Goal: Task Accomplishment & Management: Manage account settings

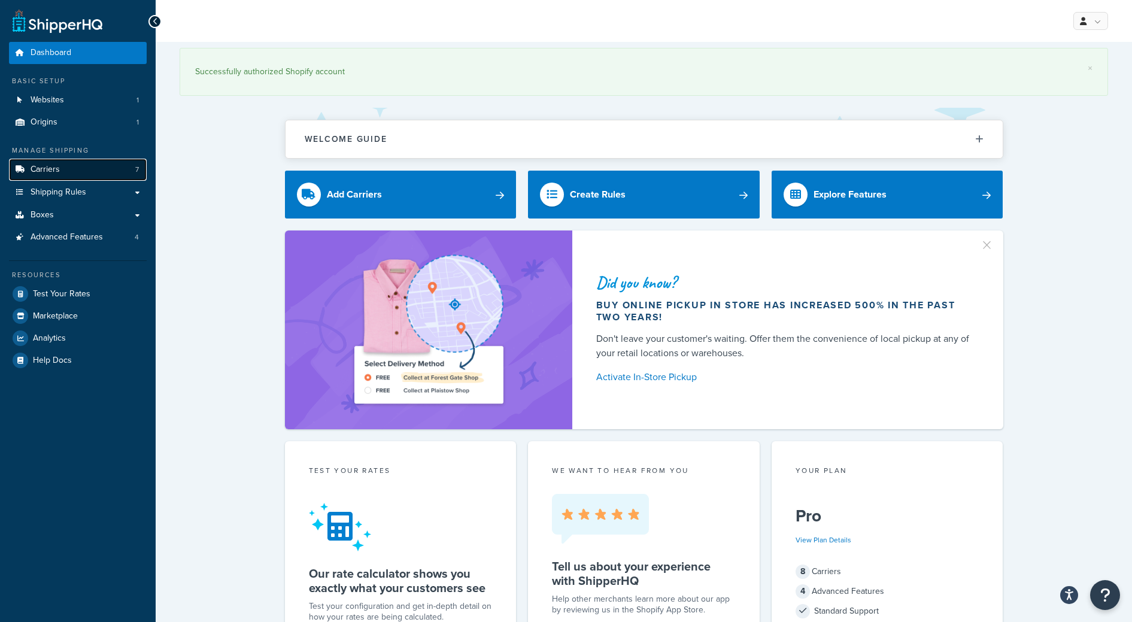
click at [65, 171] on link "Carriers 7" at bounding box center [78, 170] width 138 height 22
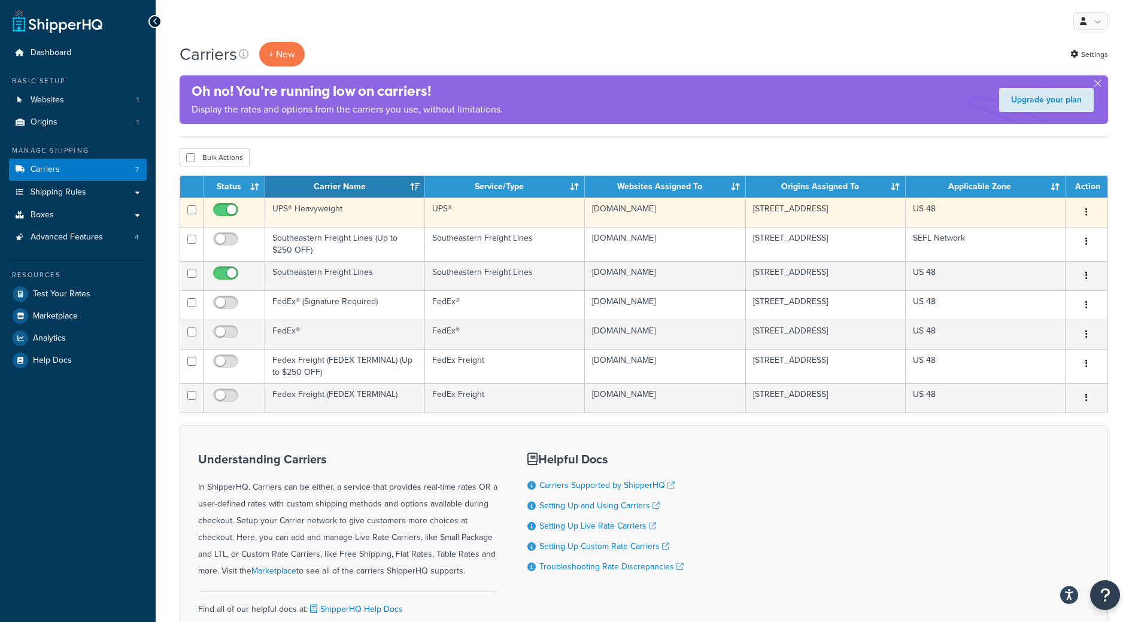
click at [677, 212] on td "miamistar01.myshopify.com" at bounding box center [665, 212] width 160 height 29
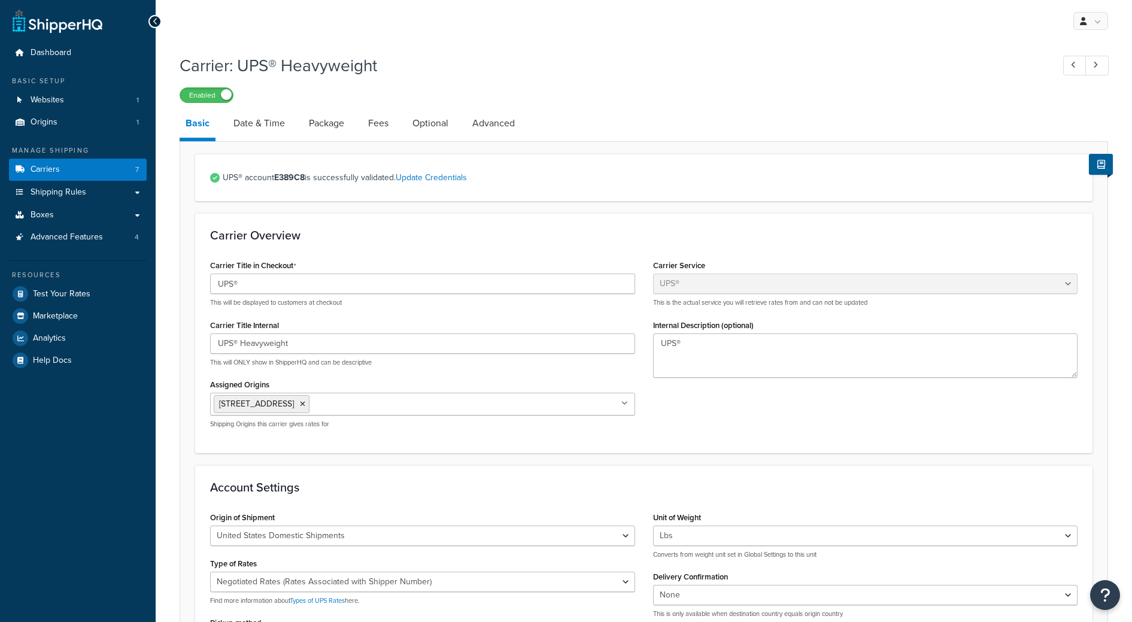
select select "ups"
click at [328, 123] on link "Package" at bounding box center [326, 123] width 47 height 29
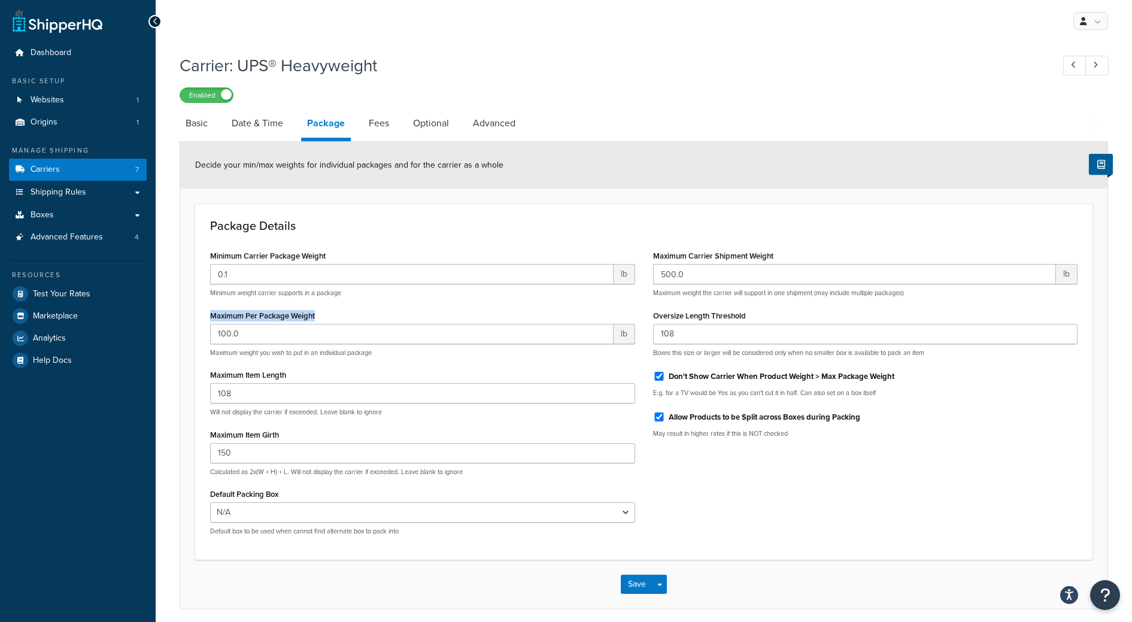
drag, startPoint x: 207, startPoint y: 314, endPoint x: 340, endPoint y: 316, distance: 132.9
click at [340, 316] on div "Minimum Carrier Package Weight 0.1 lb Minimum weight carrier supports in a pack…" at bounding box center [422, 396] width 443 height 298
click at [386, 127] on link "Fees" at bounding box center [379, 123] width 32 height 29
select select "package"
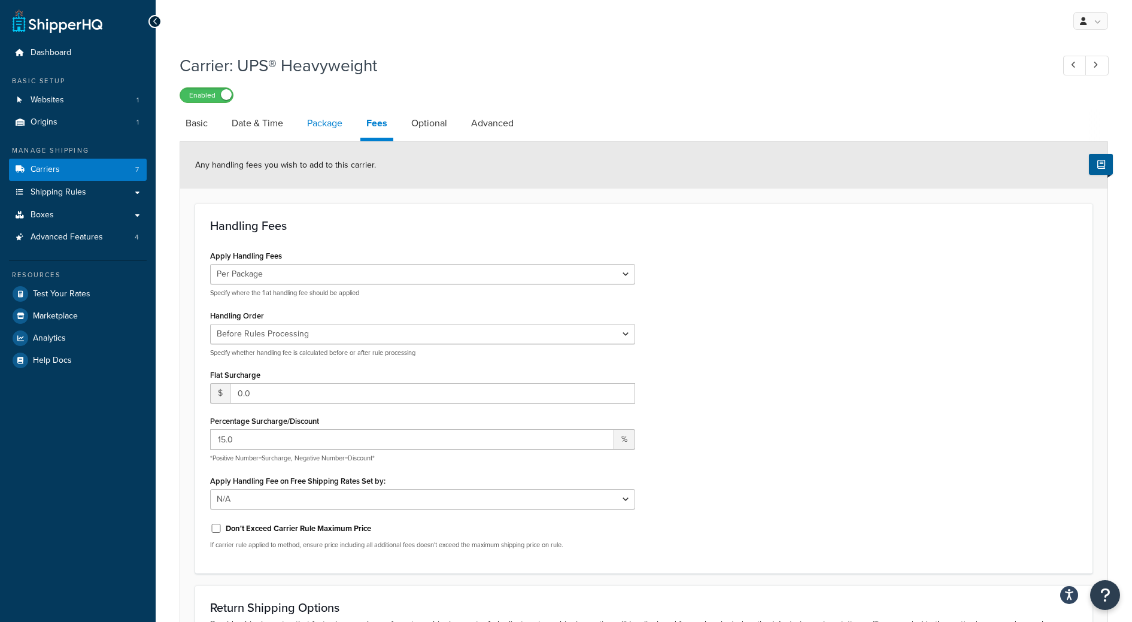
click at [336, 120] on link "Package" at bounding box center [324, 123] width 47 height 29
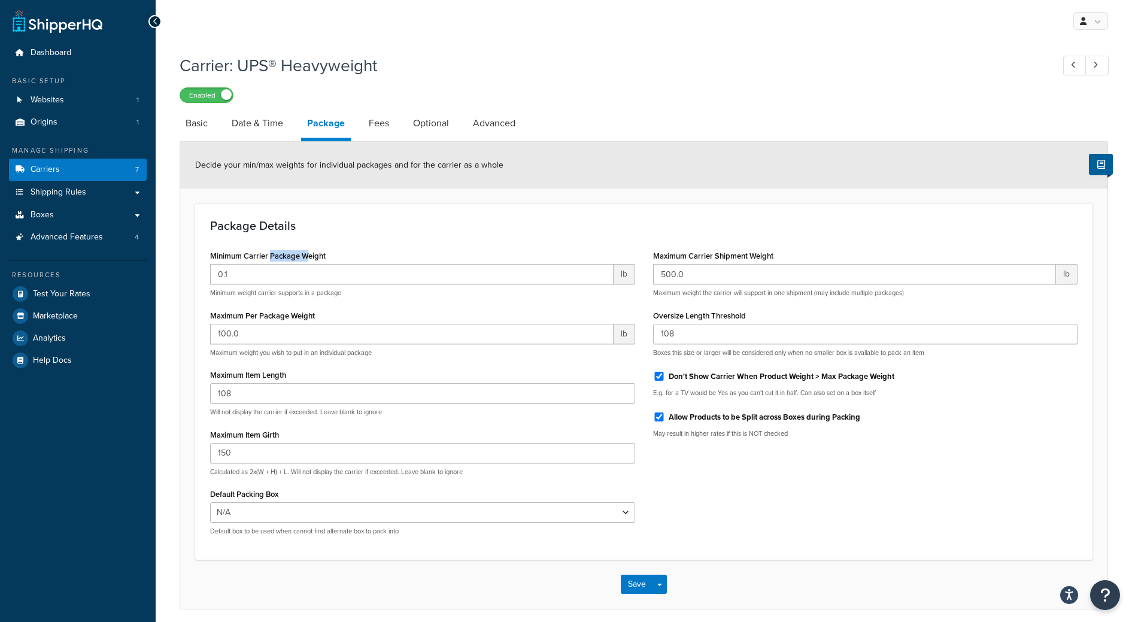
drag, startPoint x: 270, startPoint y: 258, endPoint x: 305, endPoint y: 257, distance: 35.3
click at [305, 257] on label "Minimum Carrier Package Weight" at bounding box center [268, 255] width 116 height 9
click at [305, 264] on input "0.1" at bounding box center [412, 274] width 404 height 20
drag, startPoint x: 236, startPoint y: 319, endPoint x: 333, endPoint y: 317, distance: 97.0
click at [333, 317] on div "Maximum Per Package Weight 100.0 lb Maximum weight you wish to put in an indivi…" at bounding box center [422, 332] width 425 height 50
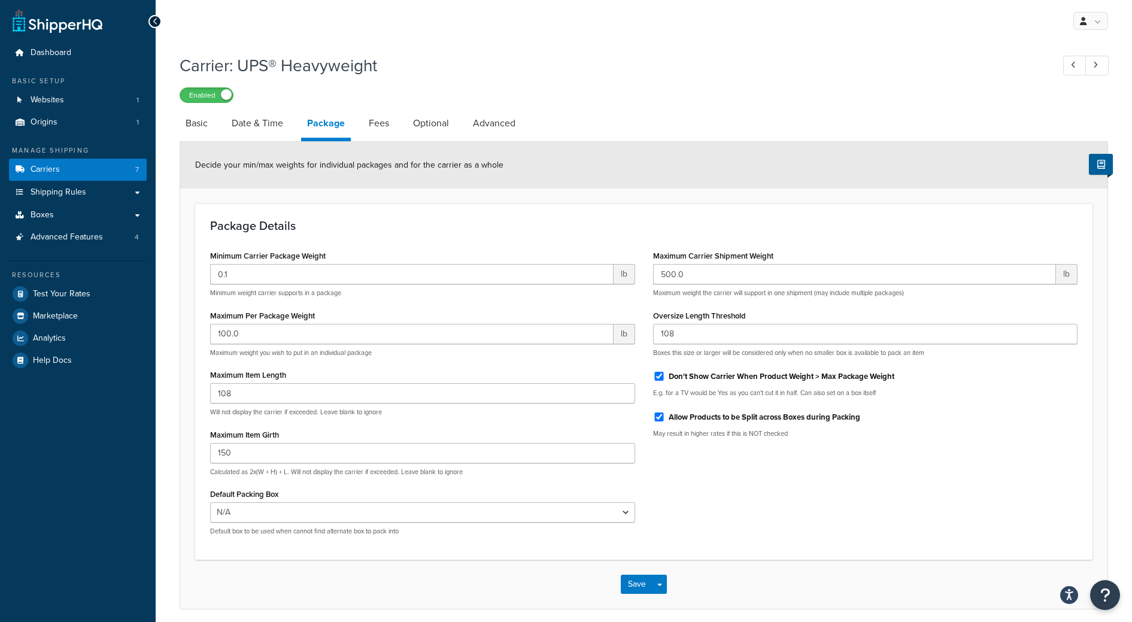
click at [333, 317] on div "Maximum Per Package Weight 100.0 lb Maximum weight you wish to put in an indivi…" at bounding box center [422, 332] width 425 height 50
click at [381, 126] on link "Fees" at bounding box center [379, 123] width 32 height 29
select select "package"
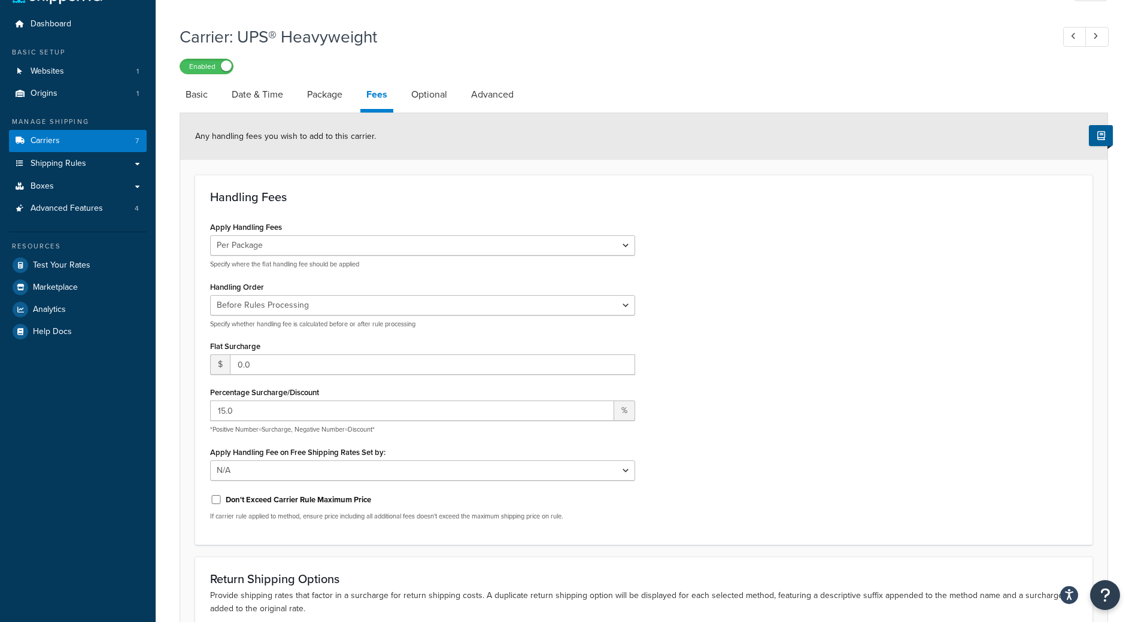
scroll to position [32, 0]
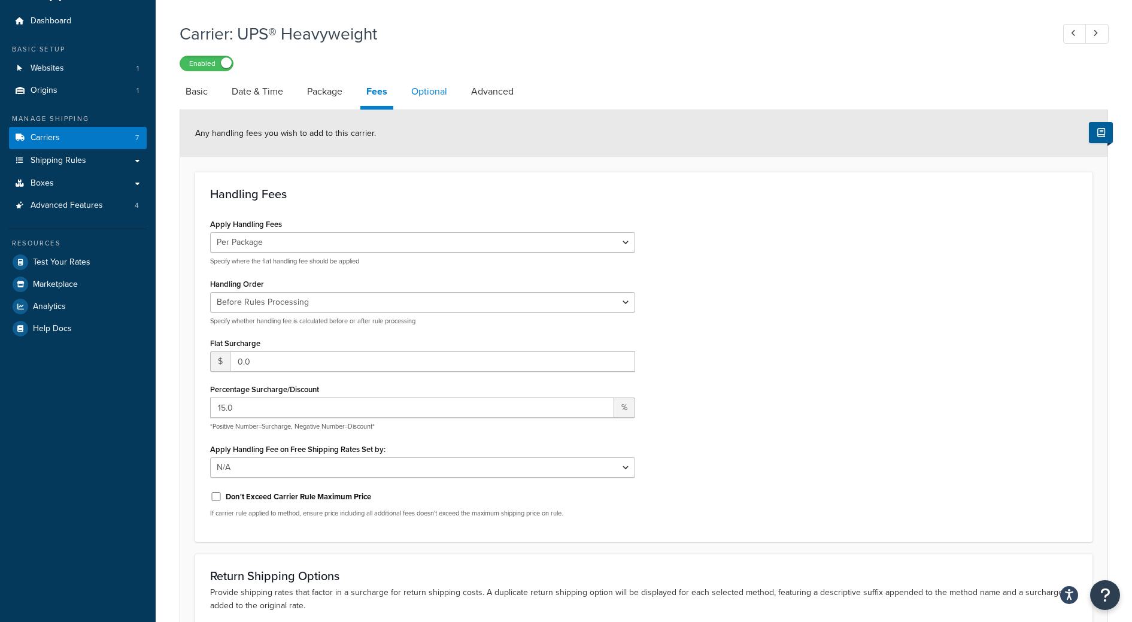
click at [438, 95] on link "Optional" at bounding box center [429, 91] width 48 height 29
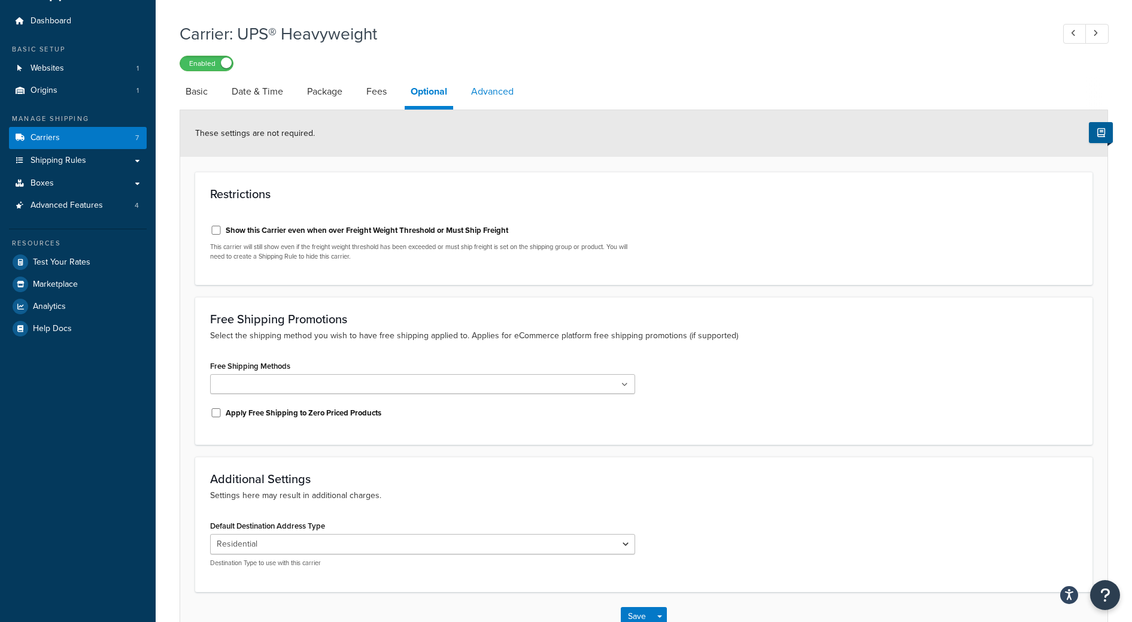
click at [500, 96] on link "Advanced" at bounding box center [492, 91] width 54 height 29
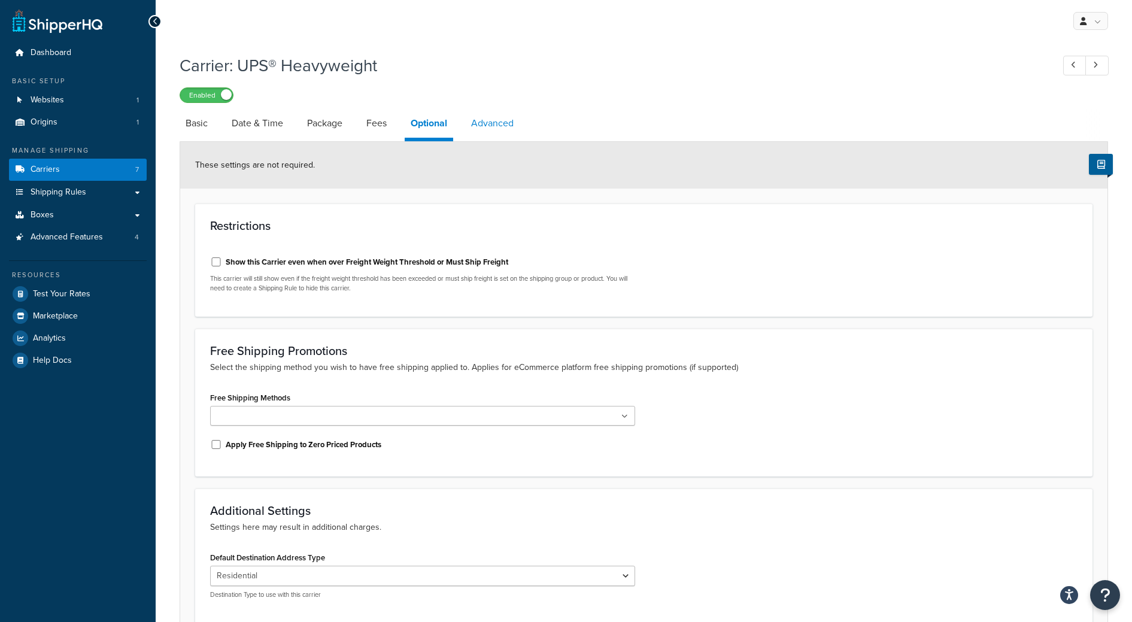
select select "false"
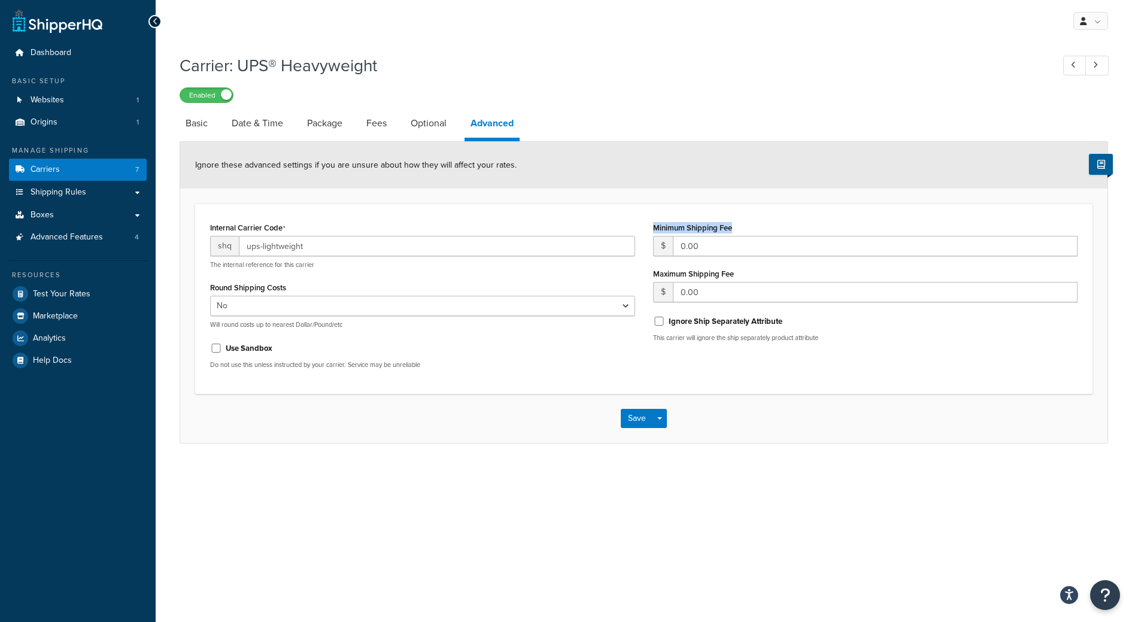
drag, startPoint x: 652, startPoint y: 225, endPoint x: 747, endPoint y: 225, distance: 95.2
click at [747, 225] on div "Minimum Shipping Fee $ 0.00 Maximum Shipping Fee $ 0.00 Ignore Ship Separately …" at bounding box center [865, 285] width 443 height 132
drag, startPoint x: 652, startPoint y: 276, endPoint x: 742, endPoint y: 276, distance: 89.8
click at [742, 276] on div "Minimum Shipping Fee $ 0.00 Maximum Shipping Fee $ 0.00 Ignore Ship Separately …" at bounding box center [865, 285] width 443 height 132
click at [742, 276] on div "Maximum Shipping Fee $ 0.00" at bounding box center [865, 283] width 425 height 37
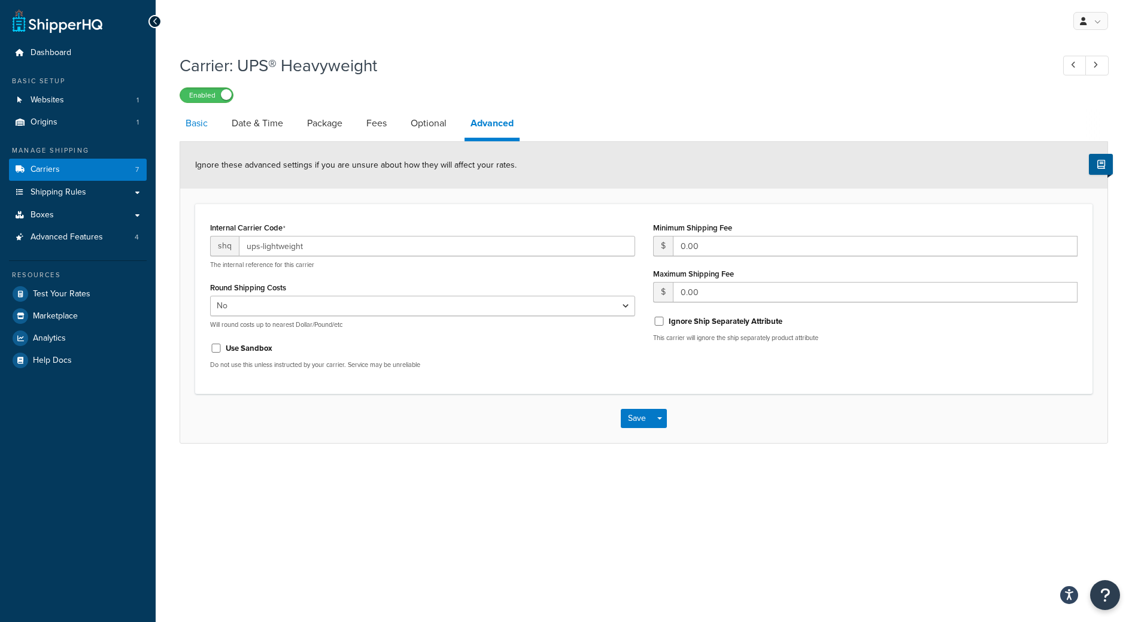
click at [193, 132] on link "Basic" at bounding box center [197, 123] width 34 height 29
select select "ups"
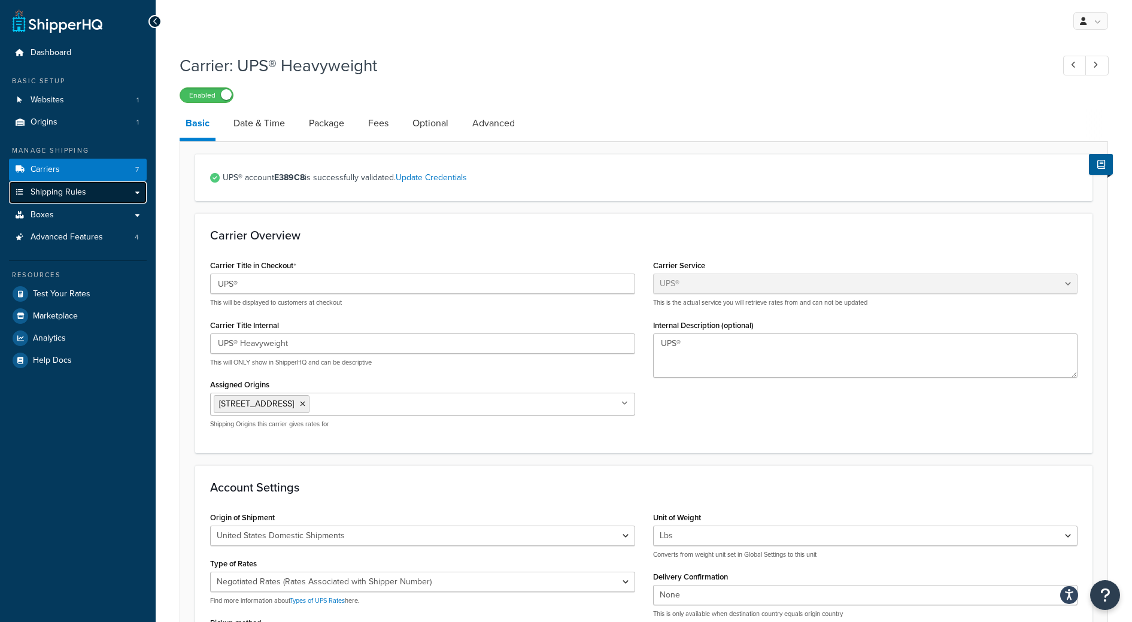
click at [114, 193] on link "Shipping Rules" at bounding box center [78, 192] width 138 height 22
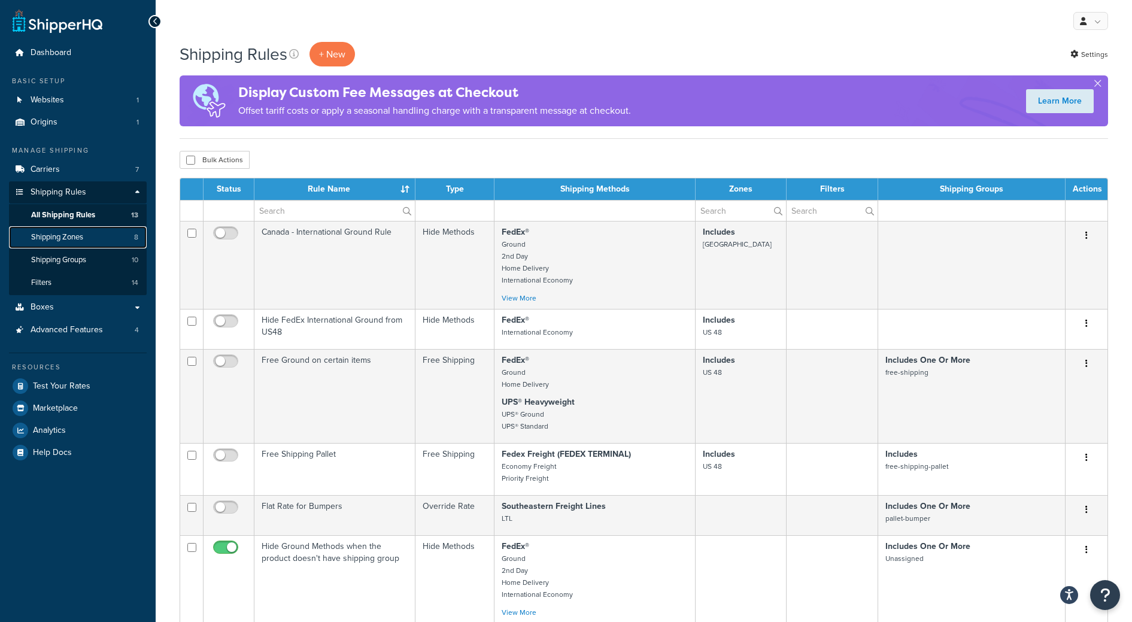
click at [79, 235] on span "Shipping Zones" at bounding box center [57, 237] width 52 height 10
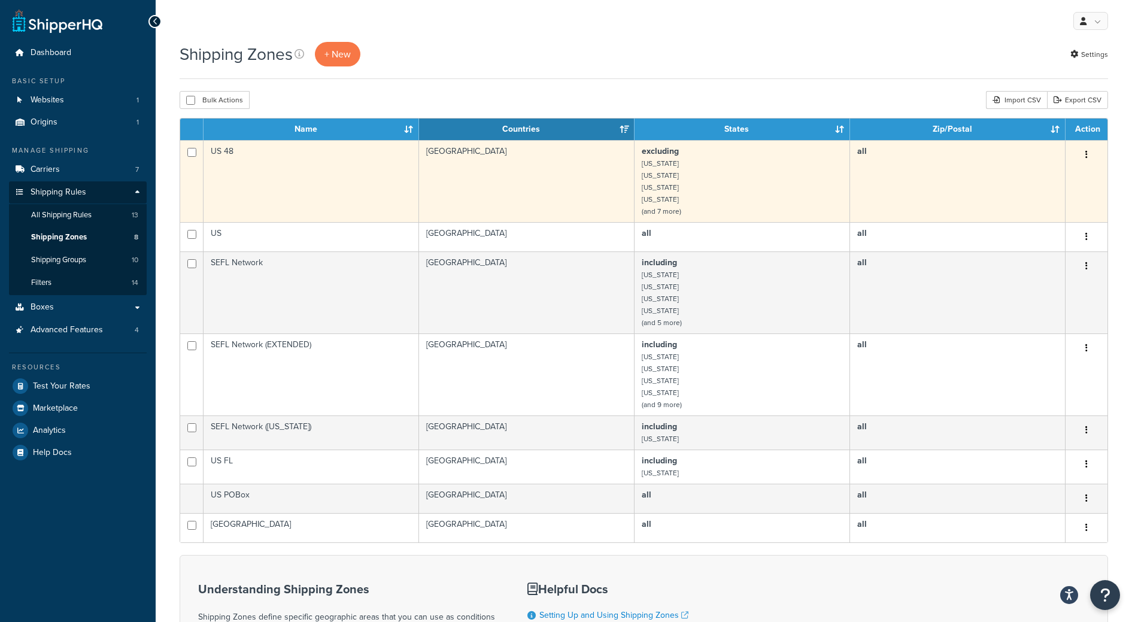
click at [472, 151] on td "[GEOGRAPHIC_DATA]" at bounding box center [527, 181] width 216 height 82
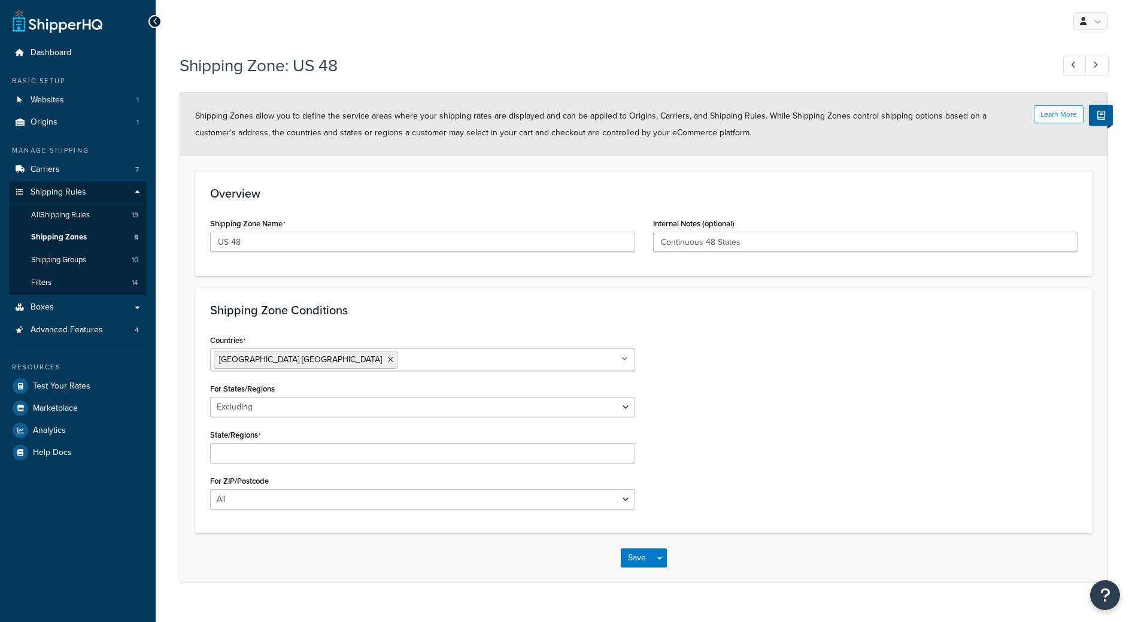
select select "excluding"
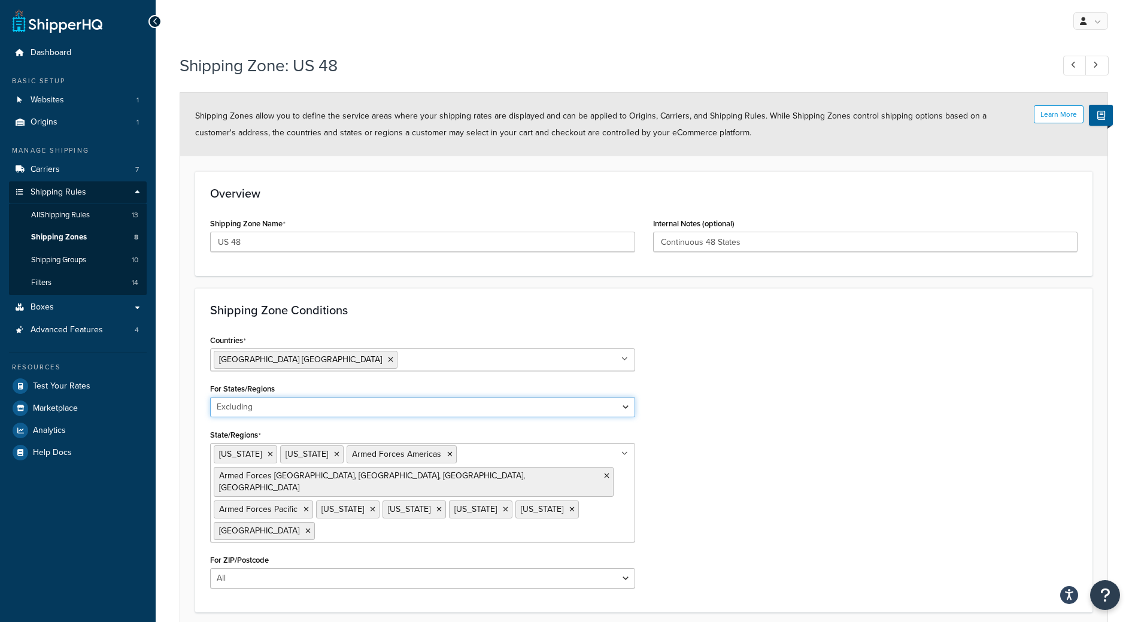
click at [319, 410] on select "All Including Excluding" at bounding box center [422, 407] width 425 height 20
click at [398, 414] on select "All Including Excluding" at bounding box center [422, 407] width 425 height 20
click at [253, 406] on select "All Including Excluding" at bounding box center [422, 407] width 425 height 20
click at [245, 404] on select "All Including Excluding" at bounding box center [422, 407] width 425 height 20
click at [238, 409] on select "All Including Excluding" at bounding box center [422, 407] width 425 height 20
